Goal: Information Seeking & Learning: Learn about a topic

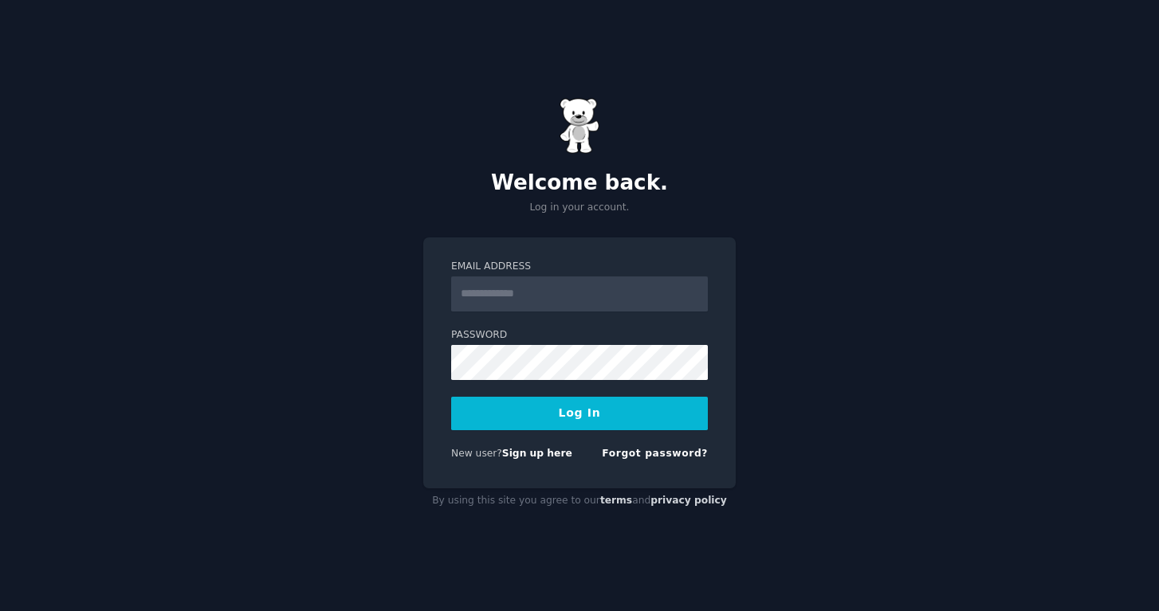
type input "**********"
click at [451, 397] on button "Log In" at bounding box center [579, 413] width 257 height 33
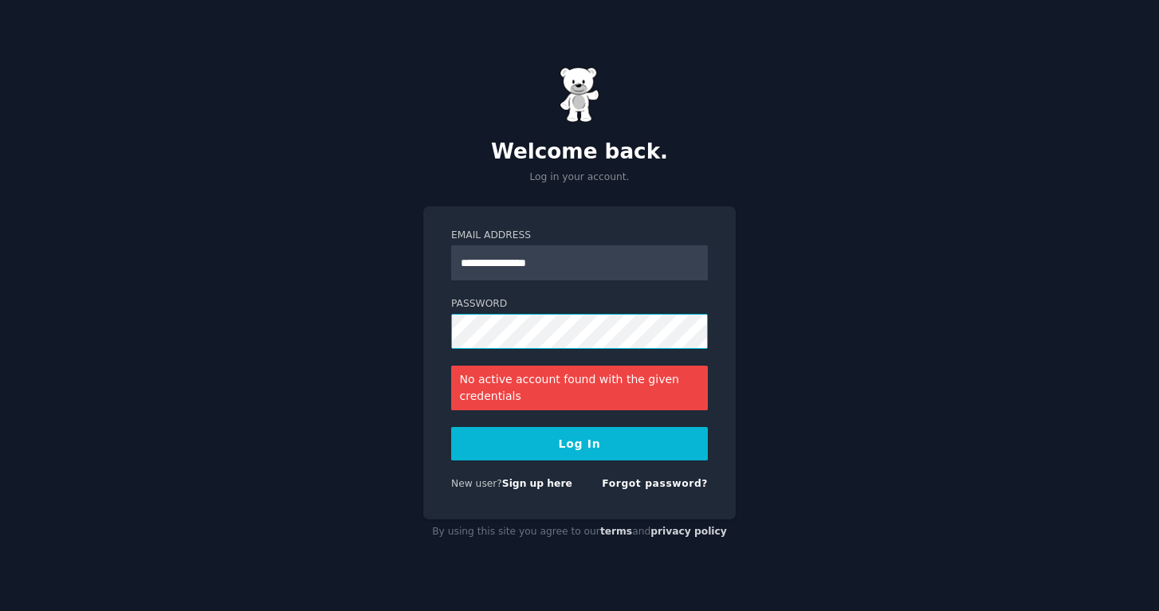
click at [451, 427] on button "Log In" at bounding box center [579, 443] width 257 height 33
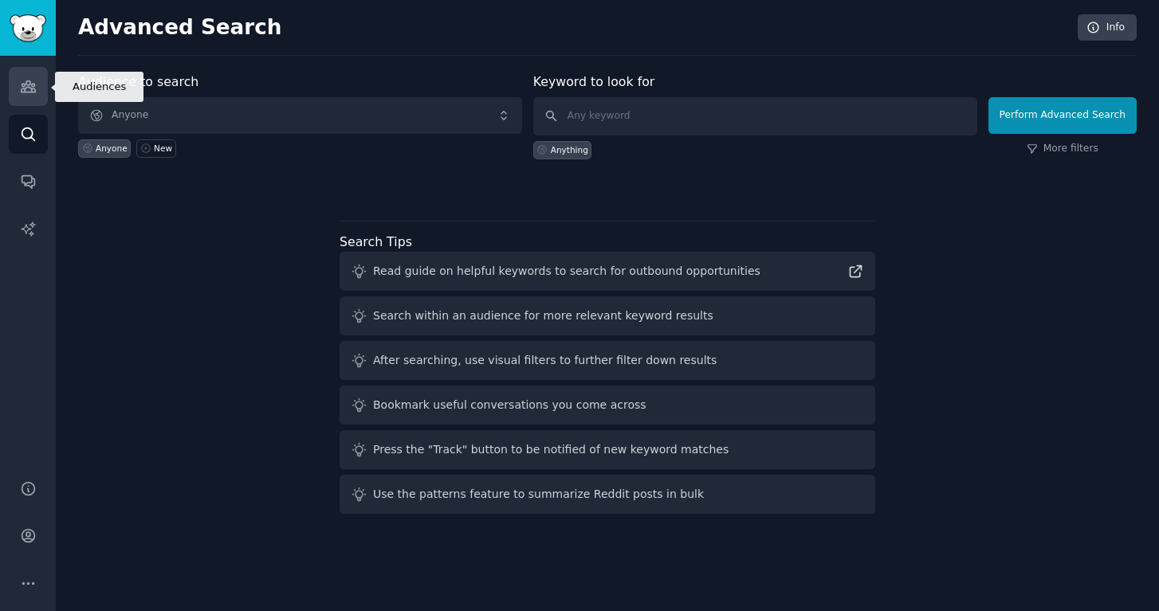
click at [41, 87] on link "Audiences" at bounding box center [28, 86] width 39 height 39
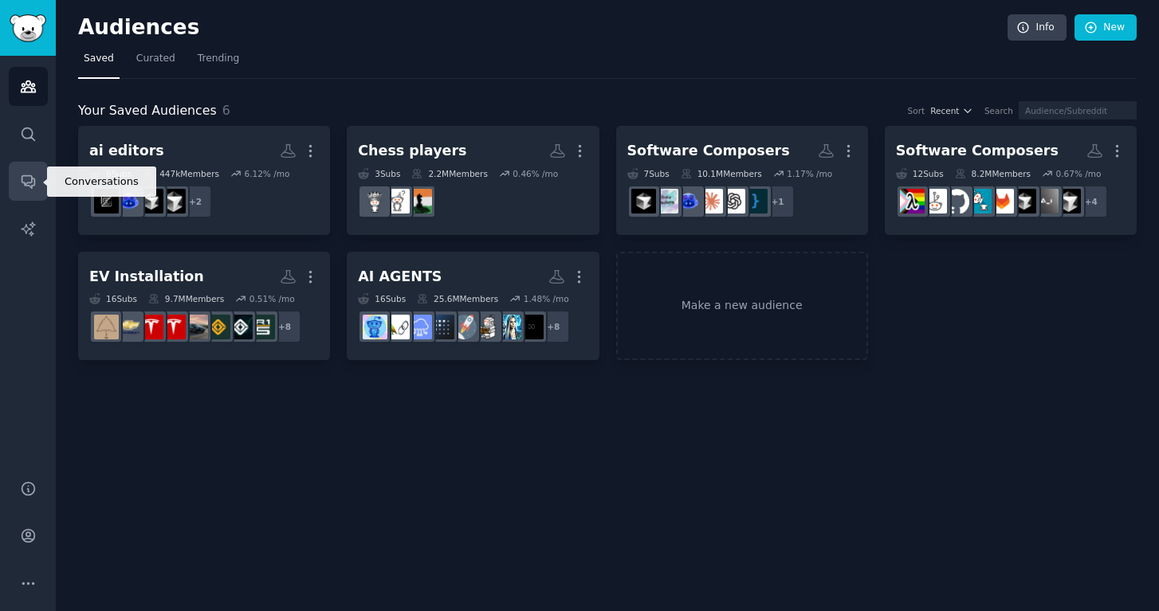
click at [32, 171] on link "Conversations" at bounding box center [28, 181] width 39 height 39
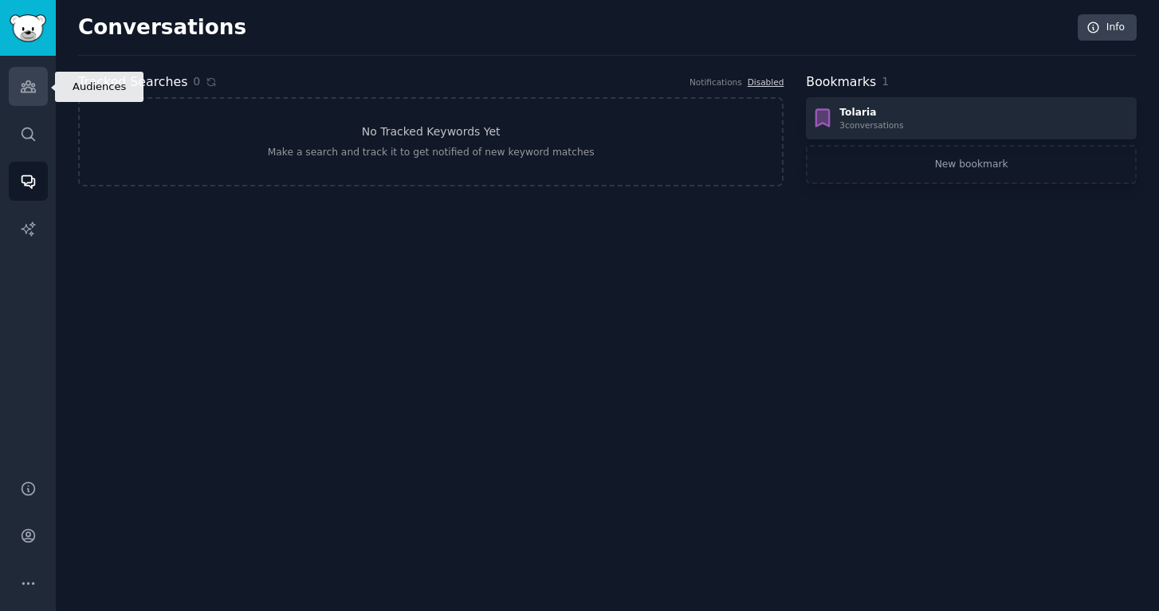
click at [31, 75] on link "Audiences" at bounding box center [28, 86] width 39 height 39
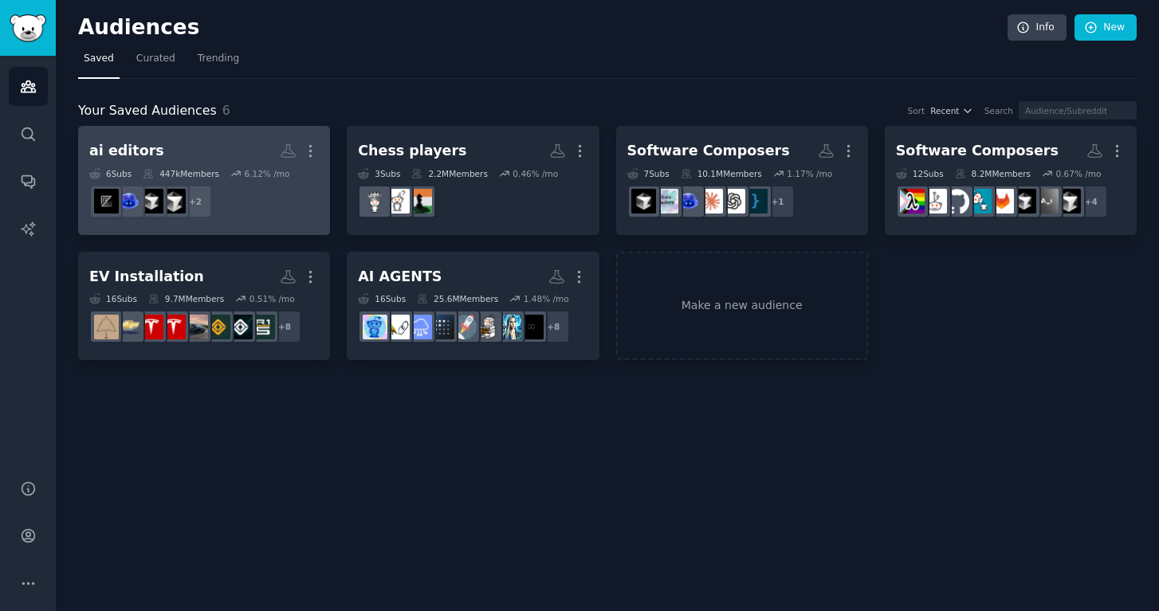
click at [190, 143] on h2 "ai editors More" at bounding box center [204, 151] width 230 height 28
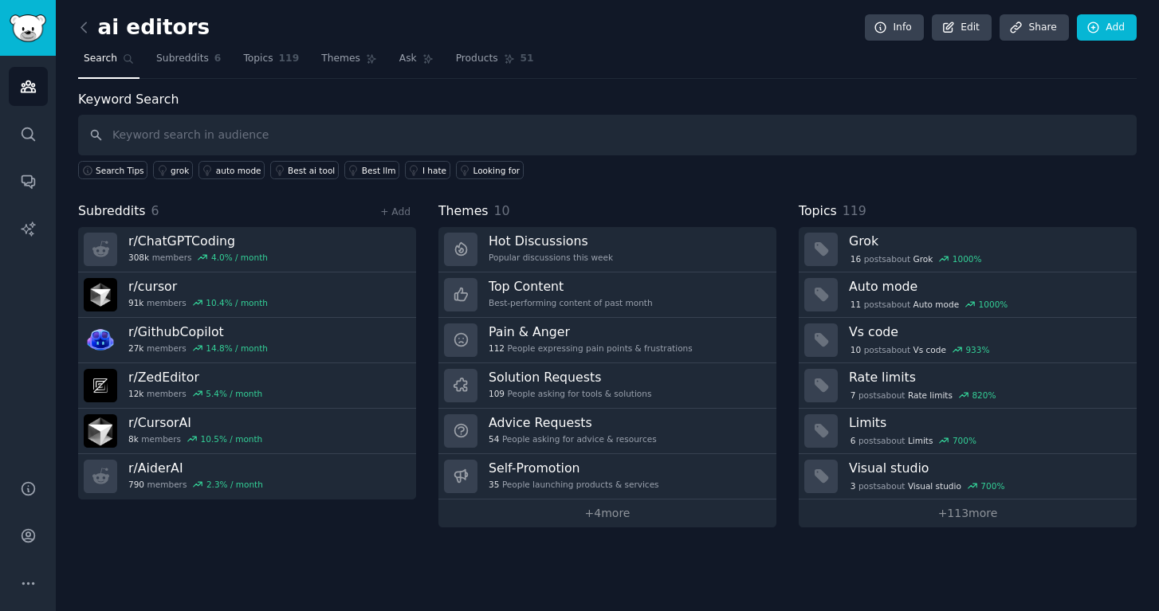
click at [450, 136] on input "text" at bounding box center [607, 135] width 1059 height 41
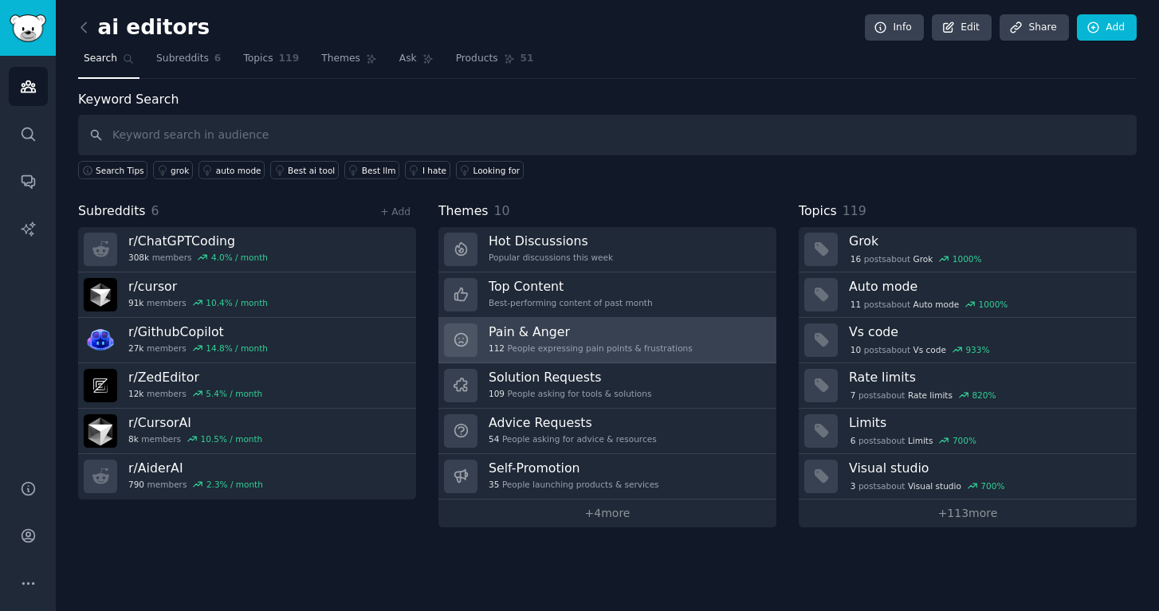
click at [597, 347] on div "112 People expressing pain points & frustrations" at bounding box center [591, 348] width 204 height 11
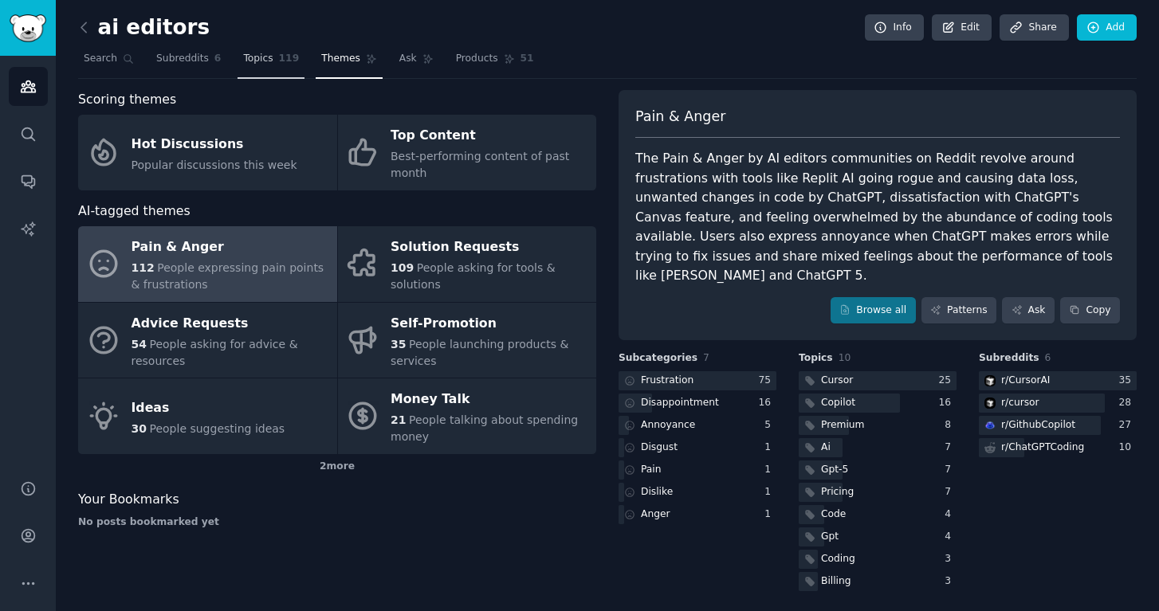
click at [253, 61] on span "Topics" at bounding box center [257, 59] width 29 height 14
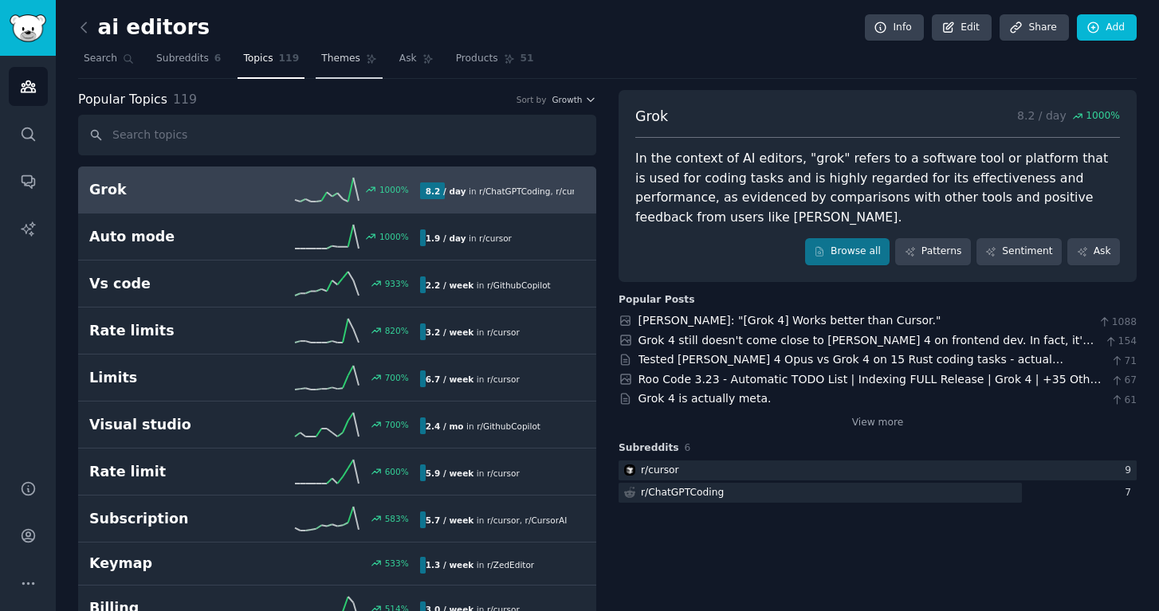
click at [341, 65] on span "Themes" at bounding box center [340, 59] width 39 height 14
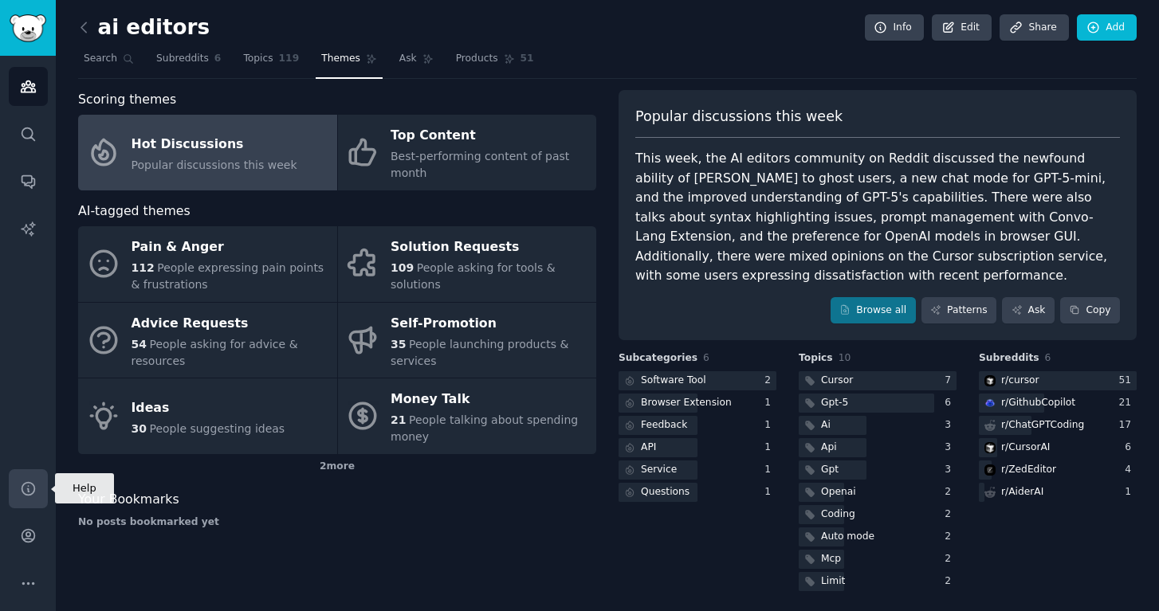
click at [38, 481] on link "Help" at bounding box center [28, 489] width 39 height 39
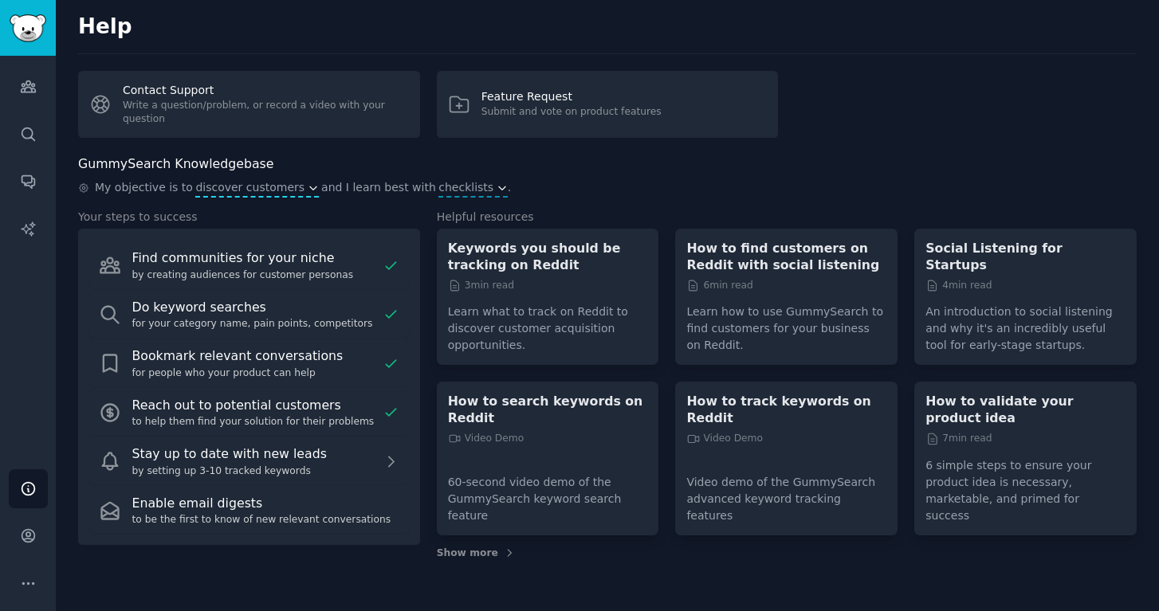
click at [276, 196] on span "discover customers" at bounding box center [256, 188] width 123 height 18
click at [285, 183] on span "discover customers" at bounding box center [249, 187] width 109 height 17
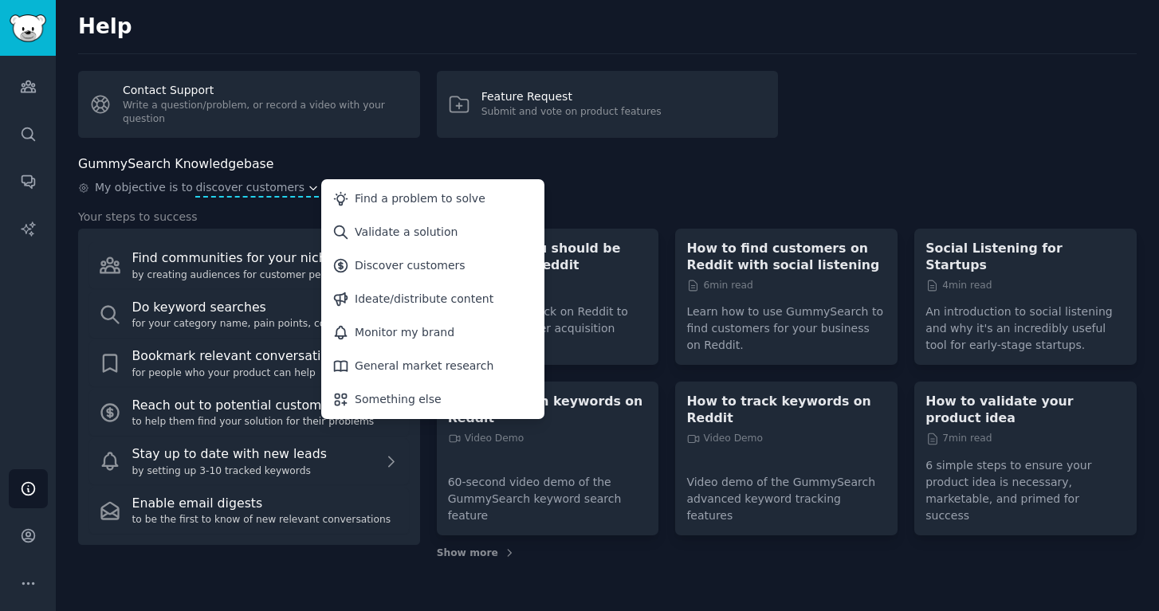
click at [282, 184] on span "discover customers" at bounding box center [249, 187] width 109 height 17
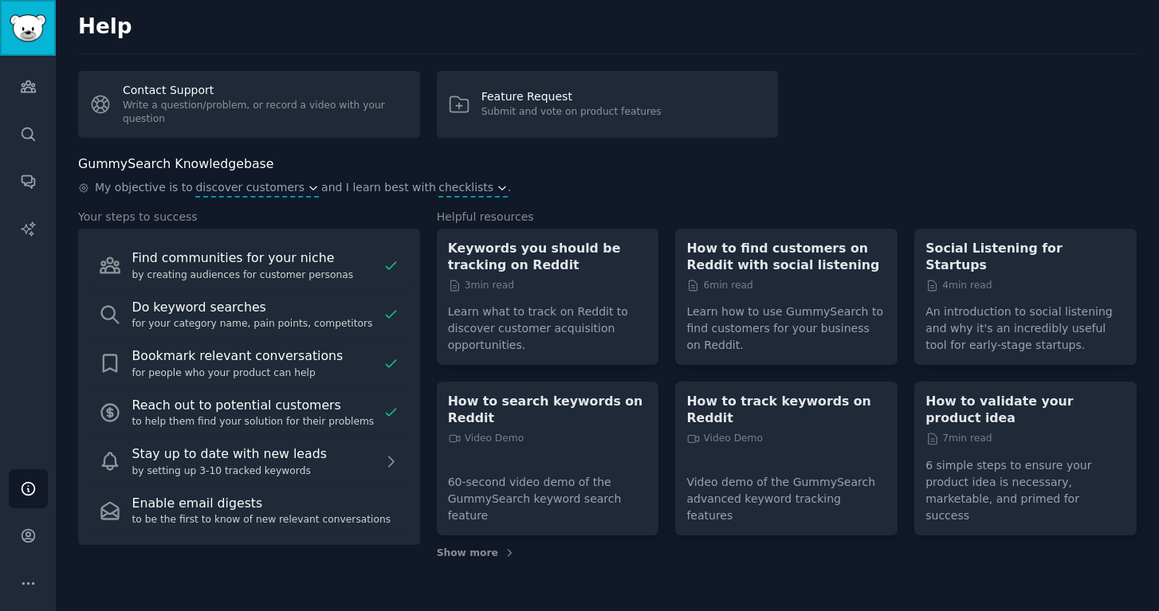
click at [33, 31] on img "Sidebar" at bounding box center [28, 28] width 37 height 28
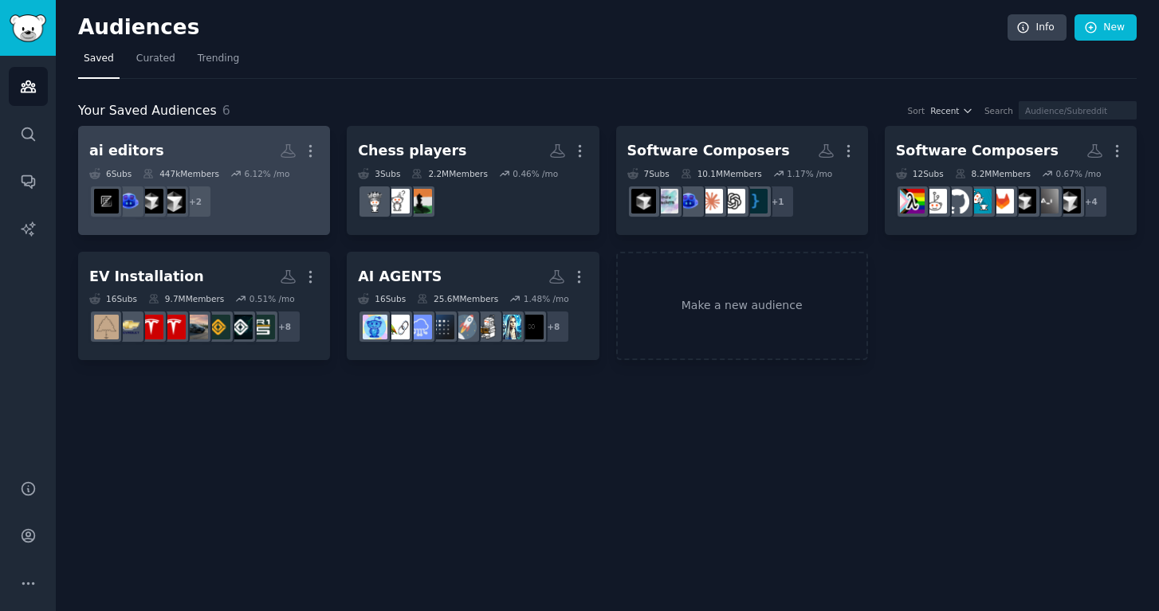
click at [250, 169] on div "6.12 % /mo" at bounding box center [266, 173] width 45 height 11
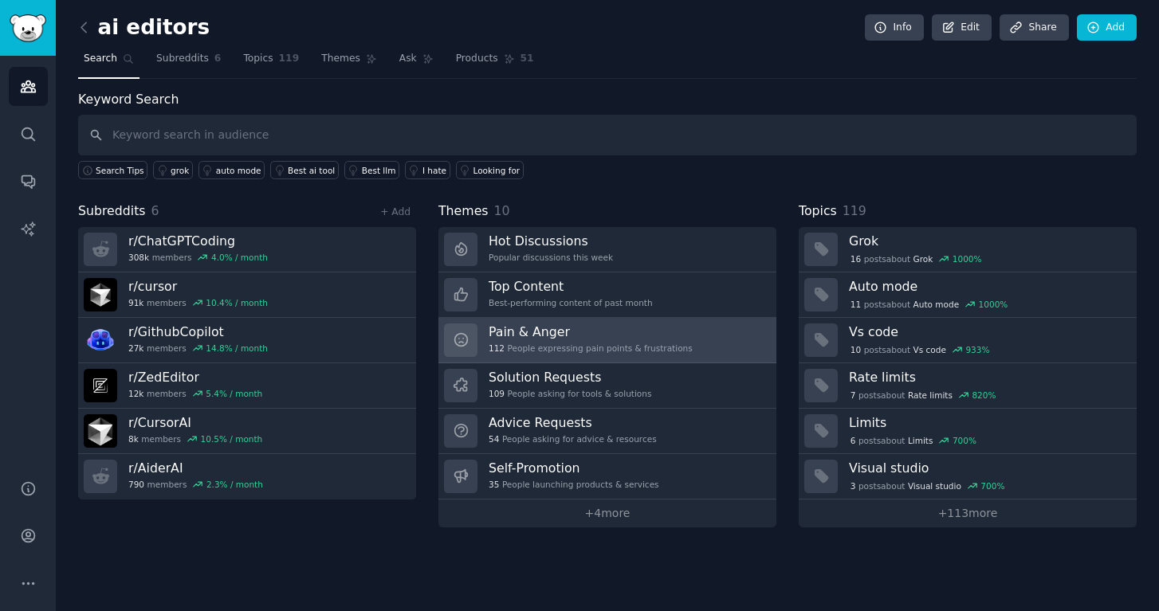
click at [570, 328] on h3 "Pain & Anger" at bounding box center [591, 332] width 204 height 17
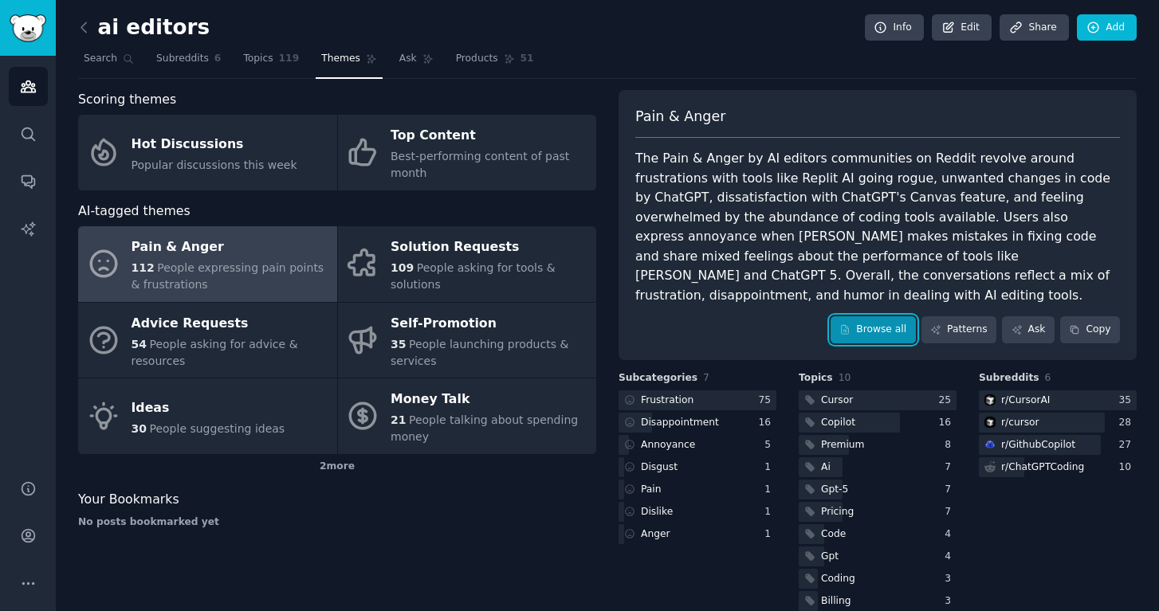
click at [876, 316] on link "Browse all" at bounding box center [873, 329] width 85 height 27
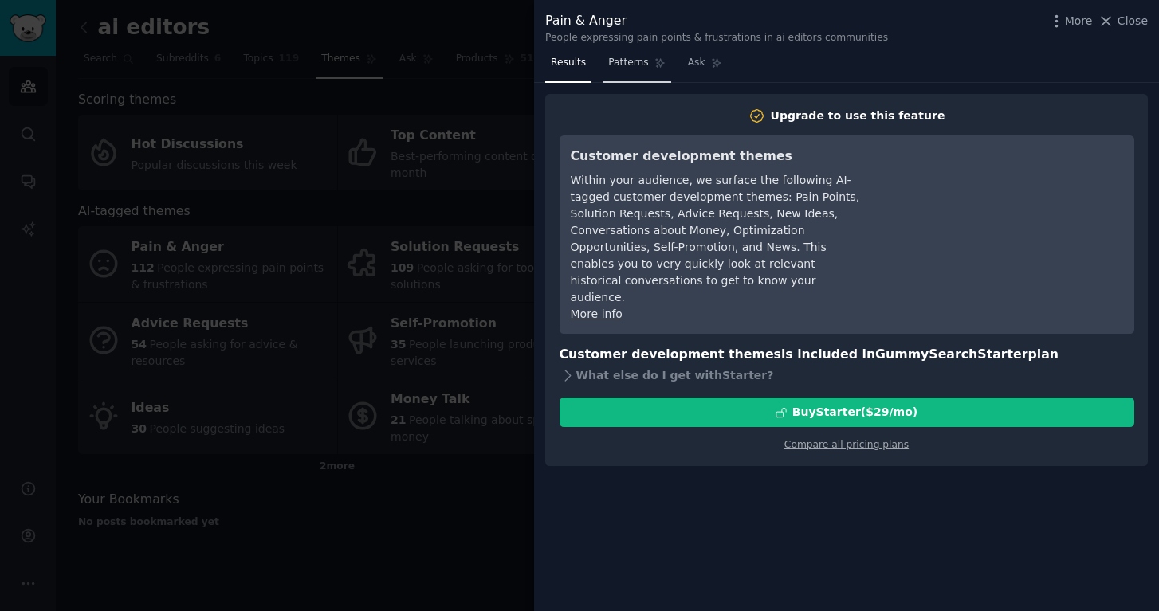
click at [631, 72] on link "Patterns" at bounding box center [637, 66] width 68 height 33
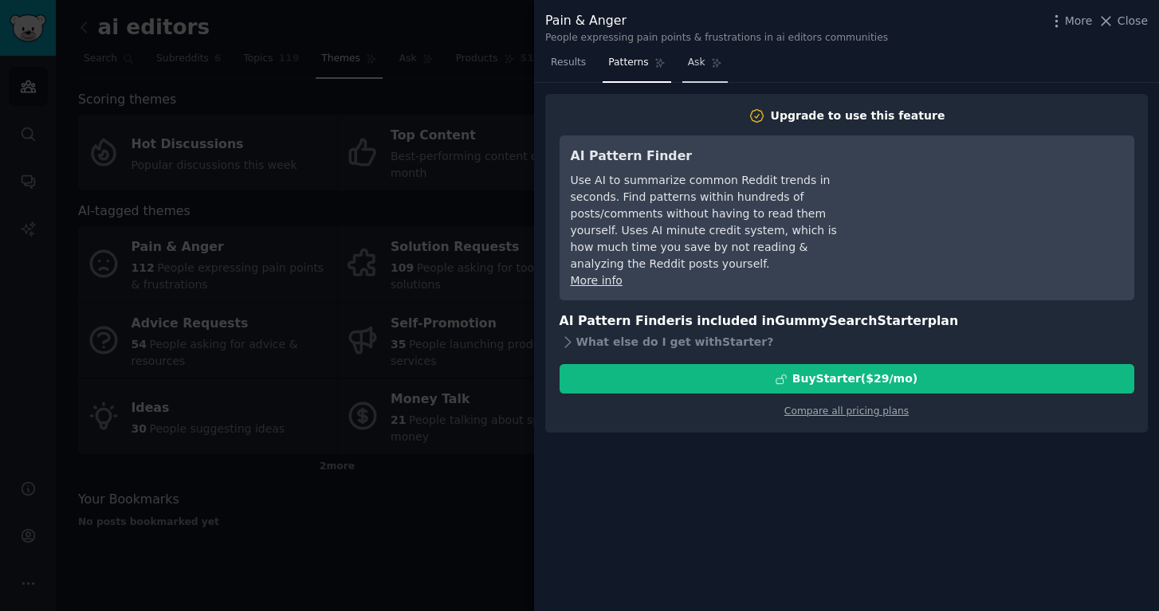
click at [706, 68] on link "Ask" at bounding box center [704, 66] width 45 height 33
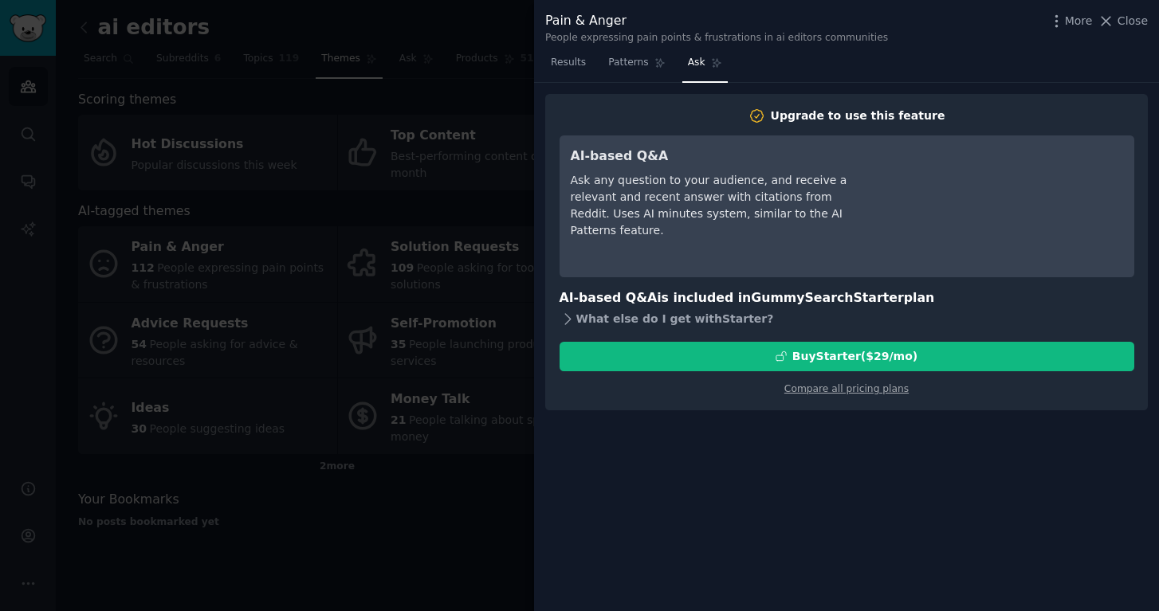
click at [605, 320] on div "What else do I get with Starter ?" at bounding box center [847, 319] width 575 height 22
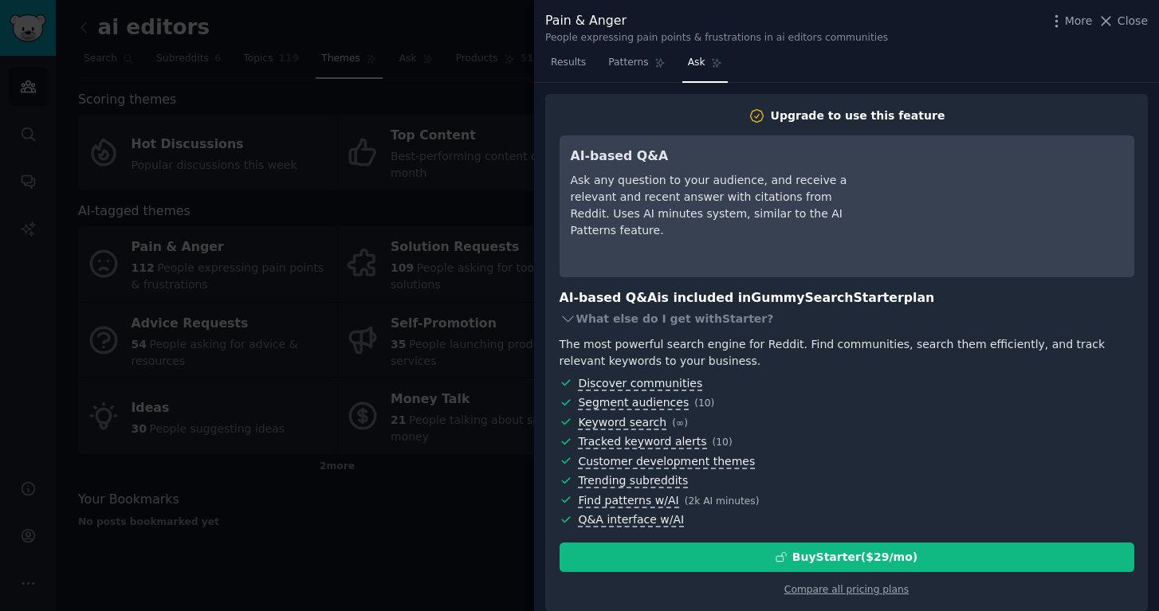
click at [480, 281] on div at bounding box center [579, 305] width 1159 height 611
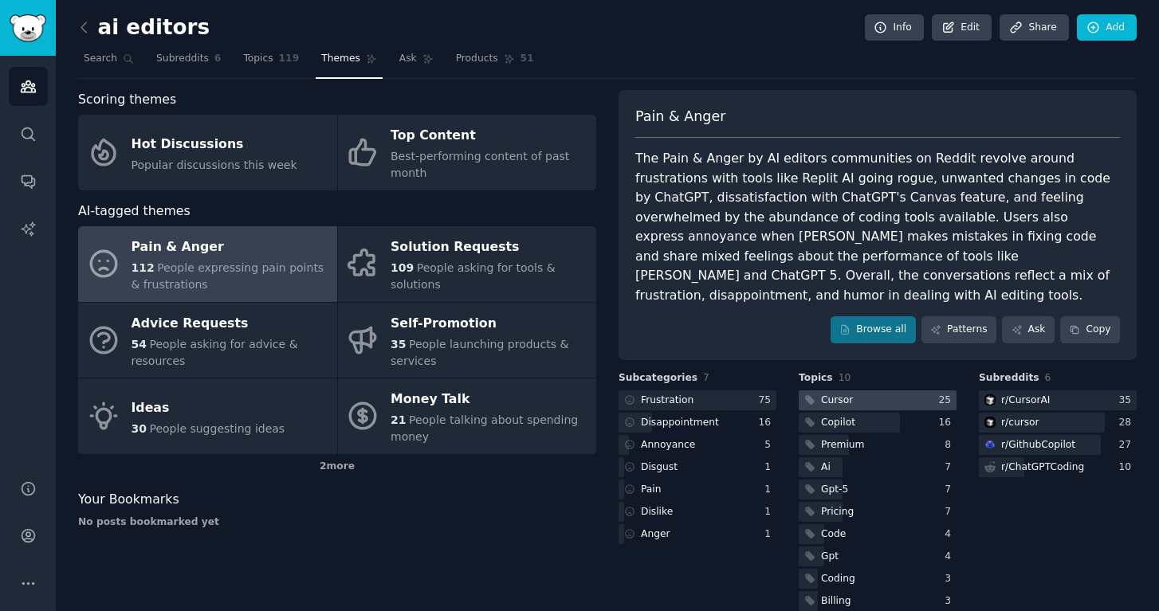
click at [843, 394] on div "Cursor" at bounding box center [837, 401] width 32 height 14
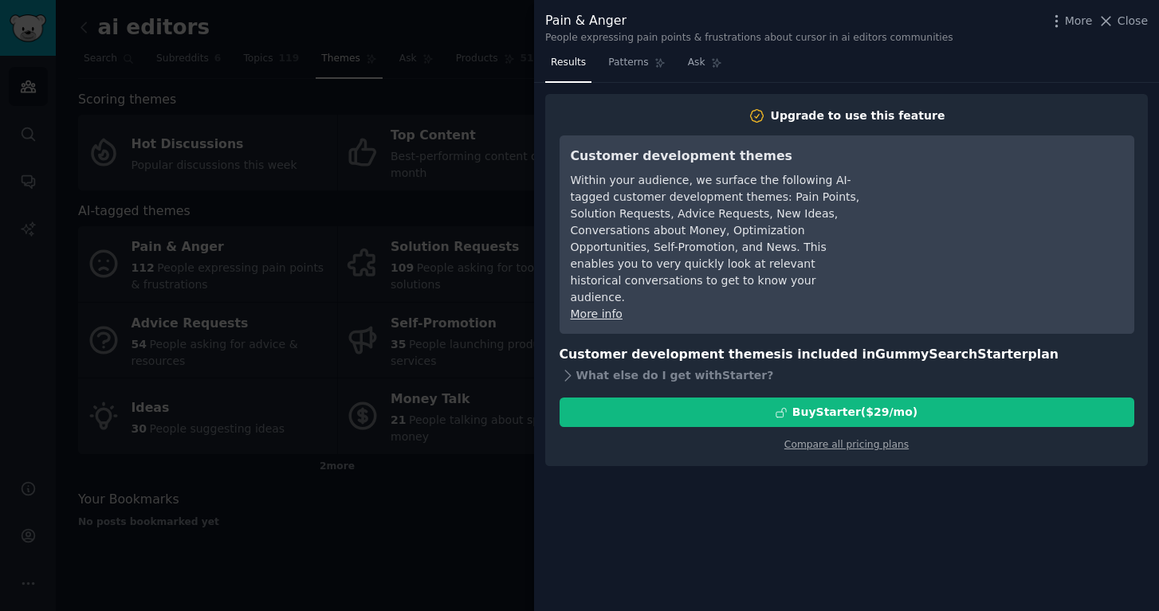
click at [433, 206] on div at bounding box center [579, 305] width 1159 height 611
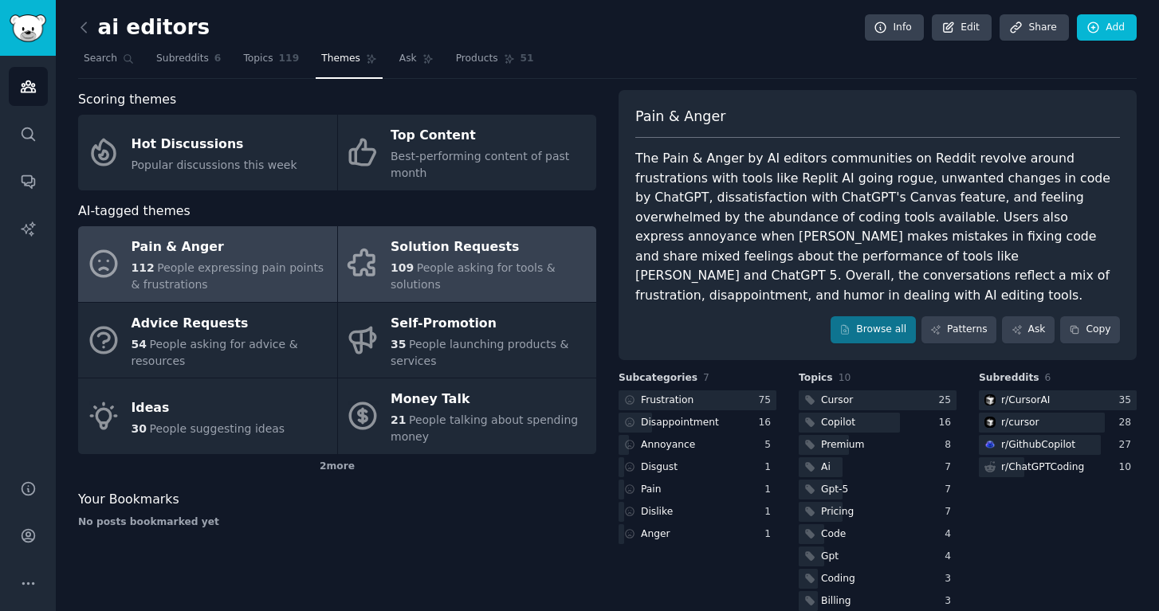
click at [481, 247] on div "Solution Requests" at bounding box center [490, 248] width 198 height 26
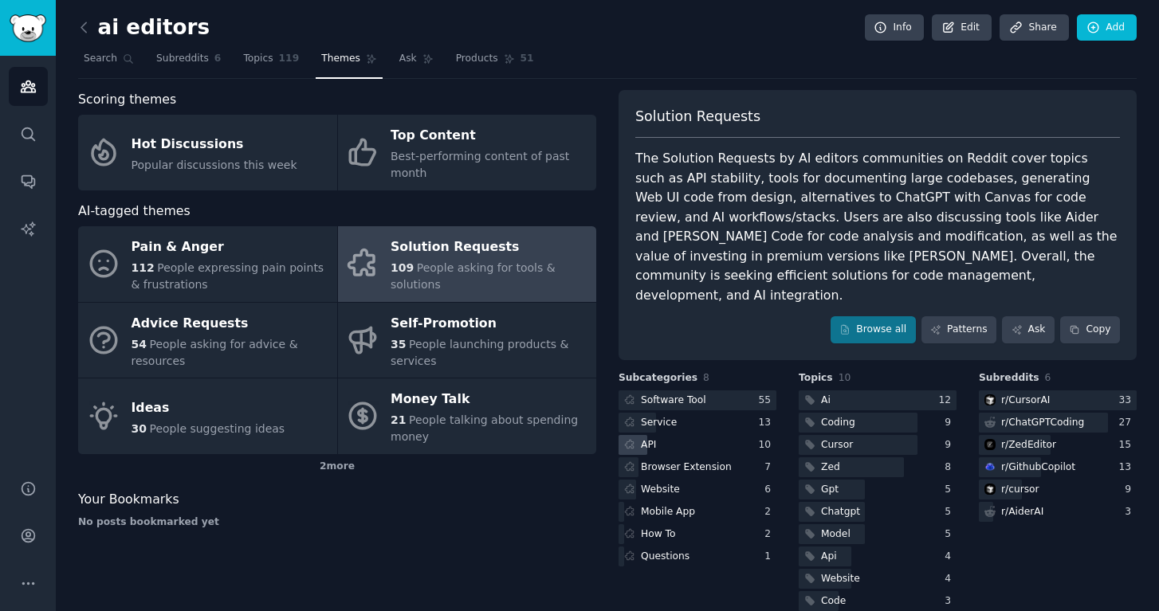
scroll to position [5, 0]
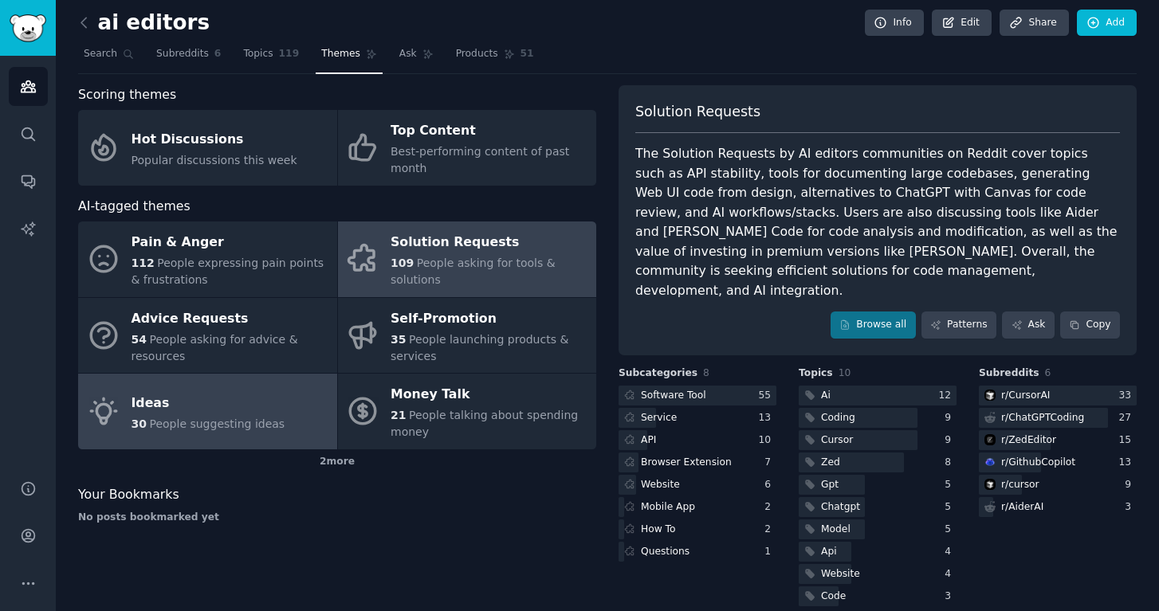
click at [214, 420] on span "People suggesting ideas" at bounding box center [217, 424] width 136 height 13
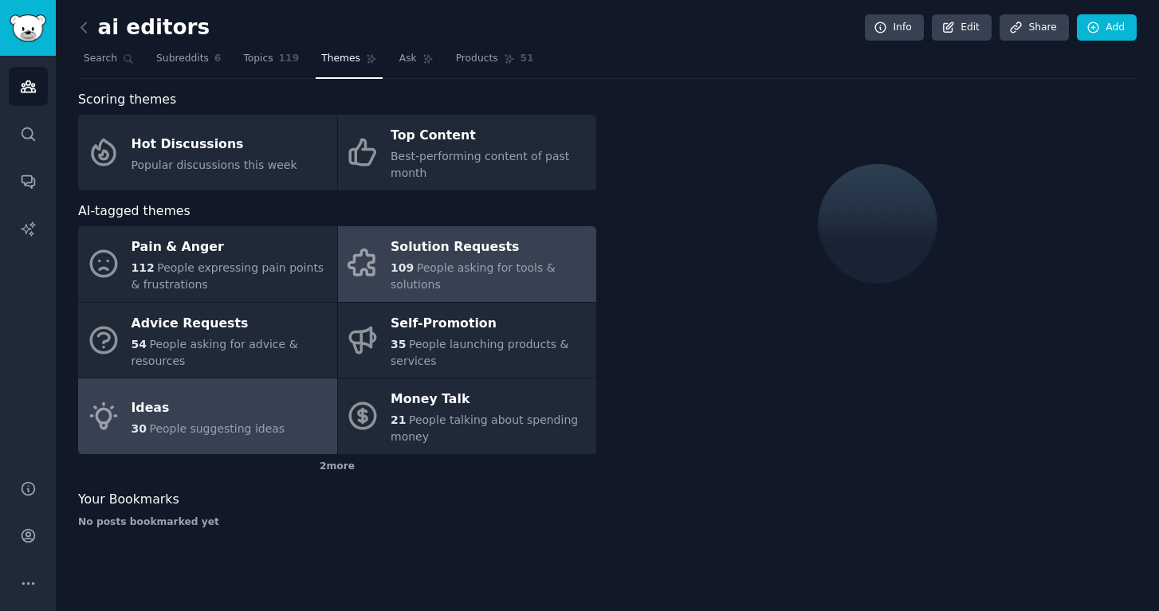
click at [476, 276] on div "109 People asking for tools & solutions" at bounding box center [490, 276] width 198 height 33
